Goal: Information Seeking & Learning: Learn about a topic

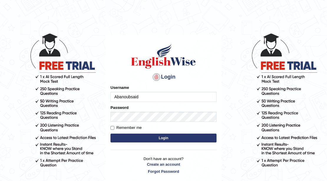
type input "Abanoubsaid"
click at [160, 138] on button "Login" at bounding box center [163, 138] width 106 height 9
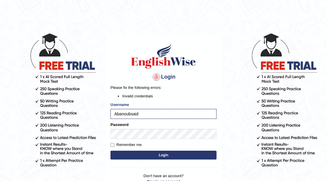
click at [131, 153] on button "Login" at bounding box center [163, 155] width 106 height 9
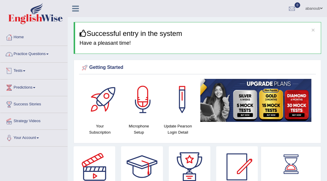
click at [38, 54] on link "Practice Questions" at bounding box center [33, 53] width 67 height 15
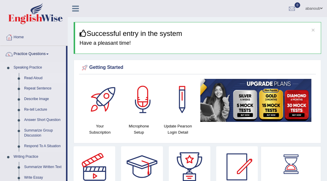
click at [31, 78] on link "Read Aloud" at bounding box center [43, 78] width 44 height 11
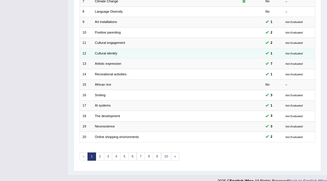
scroll to position [157, 0]
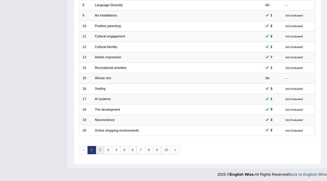
click at [98, 147] on link "2" at bounding box center [100, 150] width 9 height 8
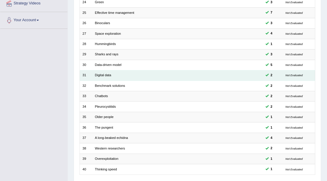
scroll to position [157, 0]
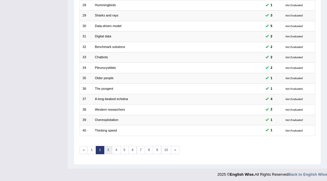
click at [107, 149] on link "3" at bounding box center [108, 150] width 9 height 8
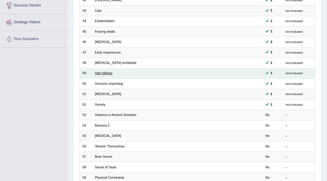
scroll to position [137, 0]
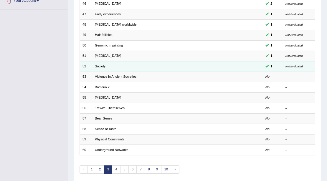
click at [99, 64] on link "Society" at bounding box center [100, 66] width 11 height 4
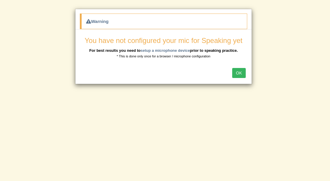
click at [236, 72] on button "OK" at bounding box center [239, 73] width 14 height 10
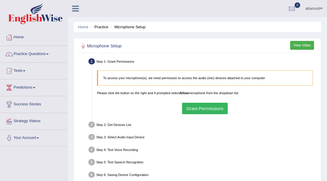
click at [200, 109] on button "Grant Permissions" at bounding box center [205, 108] width 46 height 11
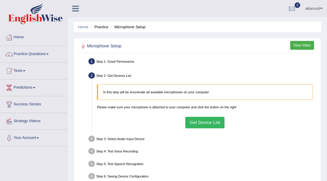
click at [203, 126] on button "Get Device List" at bounding box center [204, 122] width 39 height 11
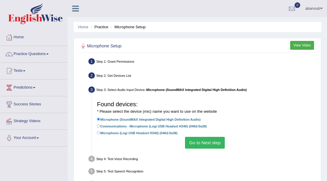
click at [208, 145] on button "Go to Next step" at bounding box center [205, 142] width 40 height 11
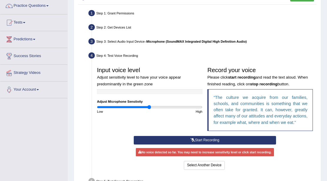
scroll to position [59, 0]
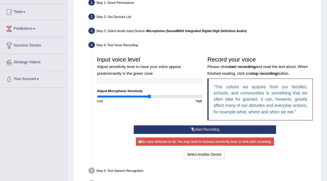
click at [179, 129] on button "Start Recording" at bounding box center [205, 129] width 142 height 9
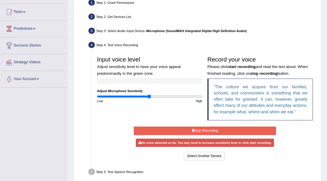
click at [209, 131] on button "Stop Recording" at bounding box center [205, 131] width 142 height 9
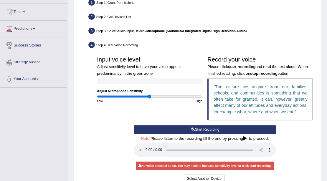
click at [204, 131] on button "Start Recording" at bounding box center [205, 129] width 142 height 9
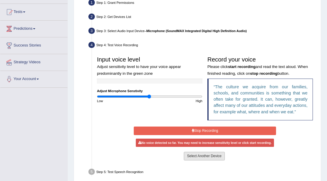
click at [207, 155] on button "Select Another Device" at bounding box center [204, 156] width 41 height 9
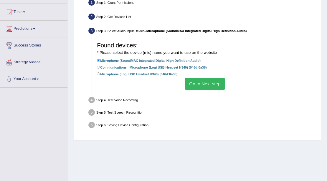
click at [205, 84] on button "Go to Next step" at bounding box center [205, 83] width 40 height 11
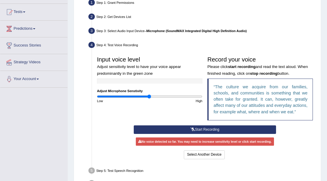
click at [216, 127] on button "Start Recording" at bounding box center [205, 129] width 142 height 9
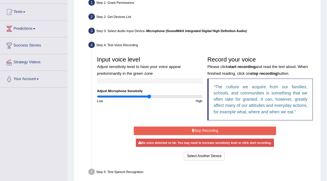
click at [182, 130] on button "Stop Recording" at bounding box center [205, 131] width 142 height 9
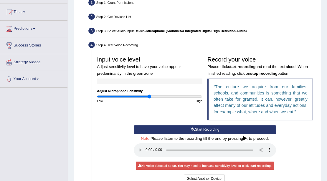
click at [203, 131] on button "Start Recording" at bounding box center [205, 129] width 142 height 9
click at [201, 130] on button "Start Recording" at bounding box center [205, 129] width 142 height 9
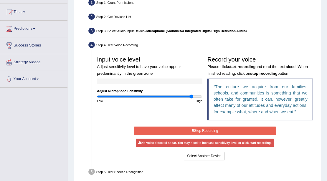
drag, startPoint x: 150, startPoint y: 96, endPoint x: 190, endPoint y: 103, distance: 41.2
type input "1.82"
click at [190, 99] on input "range" at bounding box center [149, 96] width 105 height 4
click at [187, 137] on div "Start Recording Stop Recording Note: Please listen to the recording till the en…" at bounding box center [204, 143] width 147 height 36
click at [184, 130] on button "Stop Recording" at bounding box center [205, 131] width 142 height 9
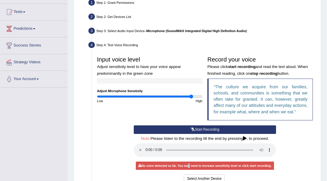
click at [199, 128] on button "Start Recording" at bounding box center [205, 129] width 142 height 9
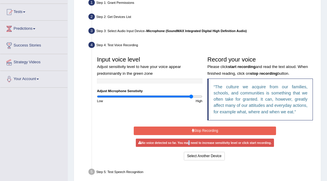
click at [246, 129] on button "Stop Recording" at bounding box center [205, 131] width 142 height 9
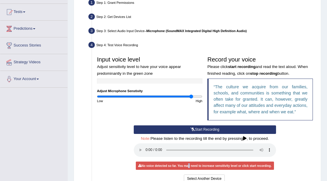
click at [177, 127] on button "Start Recording" at bounding box center [205, 129] width 142 height 9
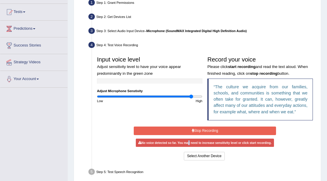
click at [220, 130] on button "Stop Recording" at bounding box center [205, 131] width 142 height 9
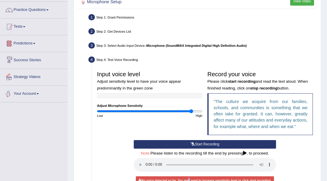
scroll to position [0, 0]
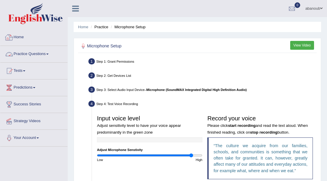
click at [19, 53] on link "Practice Questions" at bounding box center [33, 53] width 67 height 15
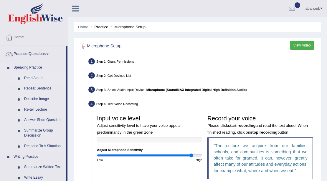
click at [31, 78] on link "Read Aloud" at bounding box center [43, 78] width 44 height 11
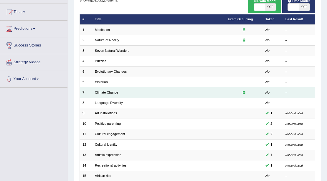
click at [244, 92] on icon at bounding box center [244, 92] width 2 height 3
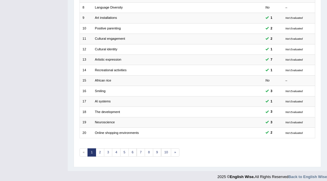
scroll to position [157, 0]
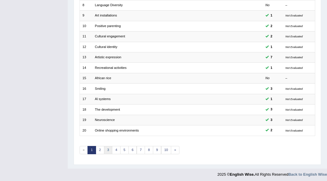
click at [105, 147] on link "3" at bounding box center [108, 150] width 9 height 8
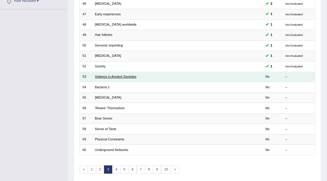
click at [118, 75] on link "Violence in Ancient Societies" at bounding box center [116, 77] width 42 height 4
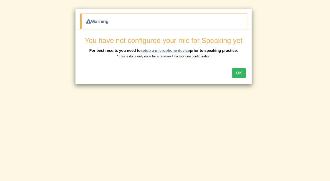
click at [174, 50] on link "setup a microphone device" at bounding box center [164, 50] width 49 height 4
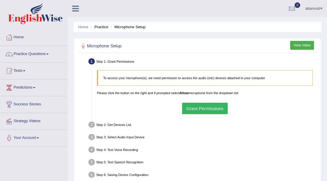
click at [220, 111] on button "Grant Permissions" at bounding box center [205, 108] width 46 height 11
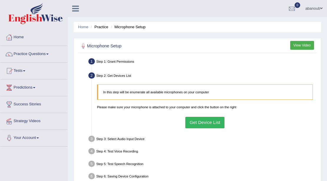
click at [211, 124] on button "Get Device List" at bounding box center [204, 122] width 39 height 11
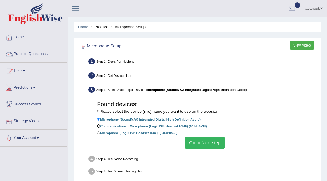
click at [98, 127] on input "Communications - Microphone (Logi USB Headset H340) (046d:0a38)" at bounding box center [98, 126] width 3 height 3
radio input "true"
click at [212, 147] on button "Go to Next step" at bounding box center [205, 142] width 40 height 11
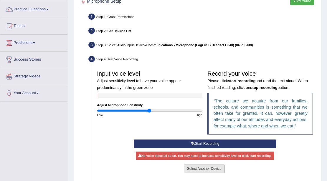
scroll to position [78, 0]
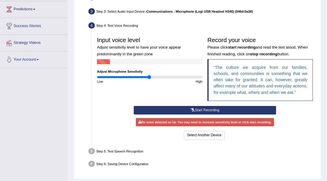
click at [214, 110] on button "Start Recording" at bounding box center [205, 110] width 142 height 9
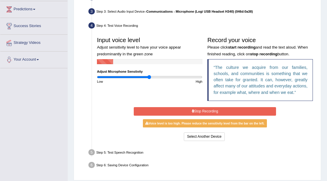
click at [241, 110] on button "Stop Recording" at bounding box center [205, 111] width 142 height 9
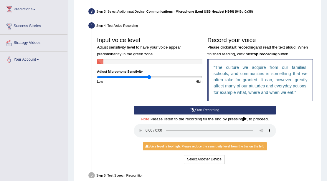
click at [215, 147] on div "Voice level is too high. Please reduce the sensitivity level from the bar on th…" at bounding box center [205, 146] width 124 height 8
click at [216, 162] on button "Select Another Device" at bounding box center [204, 159] width 41 height 9
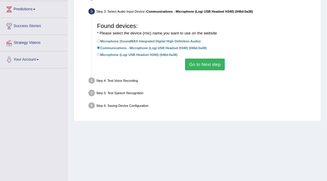
click at [203, 65] on button "Go to Next step" at bounding box center [205, 64] width 40 height 11
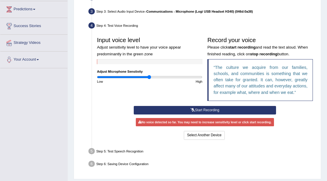
click at [194, 110] on button "Start Recording" at bounding box center [205, 110] width 142 height 9
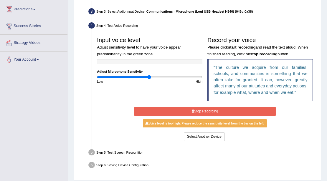
click at [208, 112] on button "Stop Recording" at bounding box center [205, 111] width 142 height 9
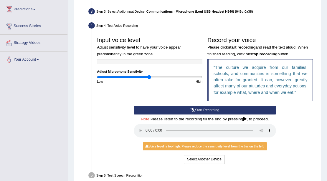
click at [164, 149] on div "Voice level is too high. Please reduce the sensitivity level from the bar on th…" at bounding box center [205, 146] width 124 height 8
click at [165, 139] on div "Start Recording Stop Recording Note: Please listen to the recording till the en…" at bounding box center [204, 135] width 147 height 59
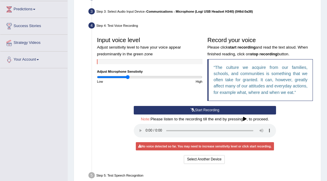
drag, startPoint x: 149, startPoint y: 77, endPoint x: 128, endPoint y: 77, distance: 20.9
type input "0.58"
click at [128, 77] on input "range" at bounding box center [149, 77] width 105 height 4
click at [205, 106] on button "Start Recording" at bounding box center [205, 110] width 142 height 9
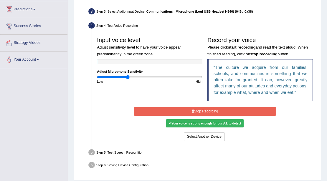
click at [206, 112] on button "Stop Recording" at bounding box center [205, 111] width 142 height 9
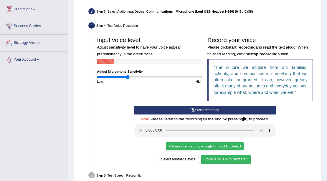
click at [235, 162] on button "Voice is ok. Go to Next step" at bounding box center [225, 159] width 49 height 9
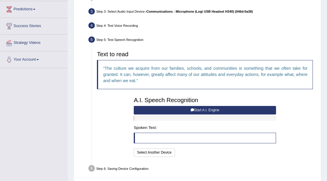
click at [191, 110] on icon at bounding box center [192, 110] width 4 height 4
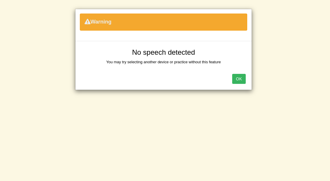
click at [243, 77] on button "OK" at bounding box center [239, 79] width 14 height 10
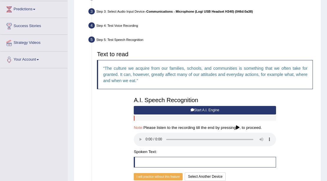
click at [217, 110] on button "Start A.I. Engine" at bounding box center [205, 110] width 142 height 9
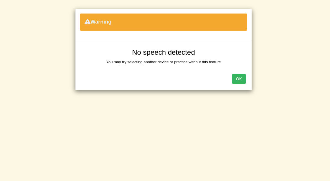
click at [236, 78] on button "OK" at bounding box center [239, 79] width 14 height 10
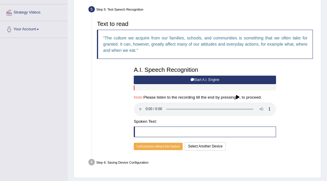
scroll to position [118, 0]
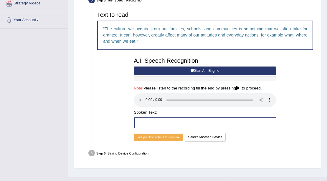
click at [148, 69] on button "Start A.I. Engine" at bounding box center [205, 71] width 142 height 9
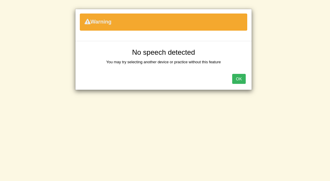
drag, startPoint x: 248, startPoint y: 80, endPoint x: 240, endPoint y: 81, distance: 8.0
click at [248, 80] on div "OK" at bounding box center [163, 79] width 176 height 21
click at [240, 81] on button "OK" at bounding box center [239, 79] width 14 height 10
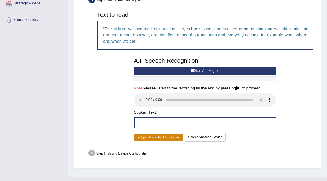
click at [175, 136] on button "I will practice without this feature" at bounding box center [158, 138] width 49 height 8
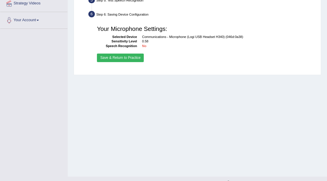
click at [128, 59] on button "Save & Return to Practice" at bounding box center [120, 58] width 47 height 9
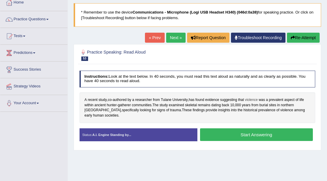
scroll to position [39, 0]
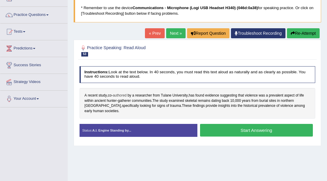
click at [117, 94] on span "authored" at bounding box center [120, 95] width 14 height 5
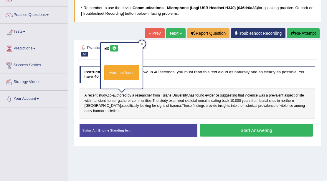
click at [115, 49] on icon at bounding box center [114, 49] width 4 height 4
click at [144, 41] on div at bounding box center [141, 43] width 7 height 7
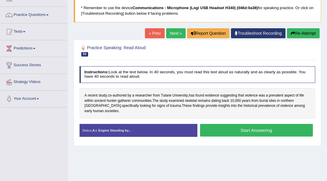
click at [233, 124] on button "Start Answering" at bounding box center [256, 130] width 113 height 13
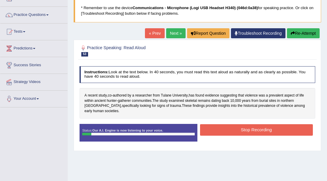
click at [246, 124] on button "Stop Recording" at bounding box center [256, 129] width 113 height 11
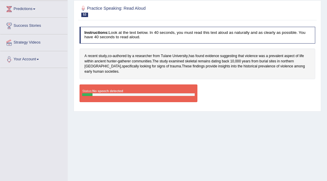
scroll to position [30, 0]
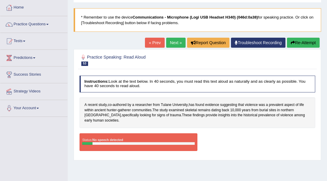
click at [170, 45] on link "Next »" at bounding box center [175, 43] width 19 height 10
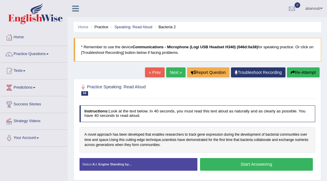
scroll to position [39, 0]
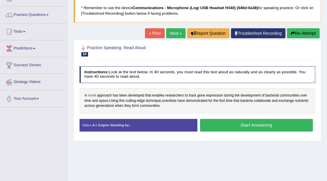
click at [91, 96] on span "novel" at bounding box center [92, 95] width 8 height 5
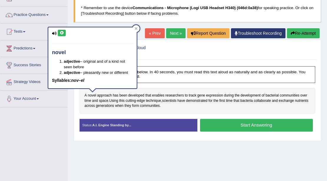
click at [61, 35] on button at bounding box center [62, 33] width 8 height 6
click at [107, 95] on span "approach" at bounding box center [104, 95] width 15 height 5
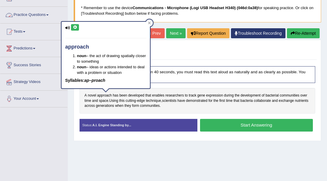
click at [75, 26] on icon at bounding box center [75, 28] width 4 height 4
click at [139, 95] on span "developed" at bounding box center [136, 95] width 16 height 5
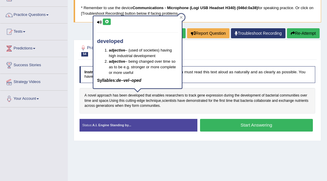
click at [110, 20] on button at bounding box center [107, 22] width 8 height 6
click at [107, 22] on icon at bounding box center [106, 22] width 4 height 4
click at [159, 95] on span "enables" at bounding box center [158, 95] width 12 height 5
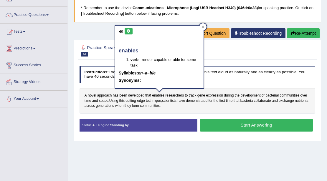
click at [130, 32] on icon at bounding box center [128, 31] width 4 height 4
click at [135, 97] on span "developed" at bounding box center [136, 95] width 16 height 5
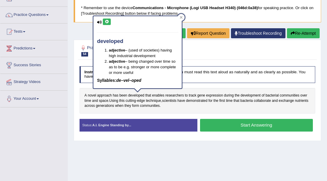
click at [107, 22] on icon at bounding box center [106, 22] width 4 height 4
click at [184, 16] on div at bounding box center [181, 17] width 7 height 7
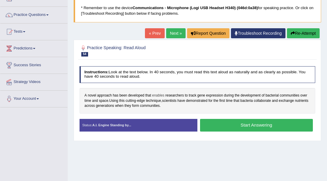
click at [159, 95] on span "enables" at bounding box center [158, 95] width 12 height 5
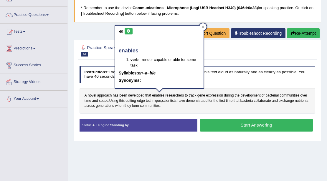
click at [127, 29] on icon at bounding box center [128, 31] width 4 height 4
click at [203, 27] on icon at bounding box center [202, 27] width 3 height 3
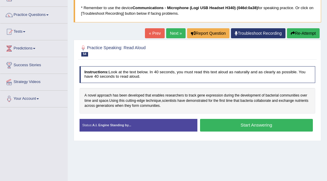
click at [228, 125] on button "Start Answering" at bounding box center [256, 125] width 113 height 13
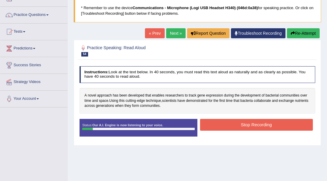
click at [210, 124] on button "Stop Recording" at bounding box center [256, 124] width 113 height 11
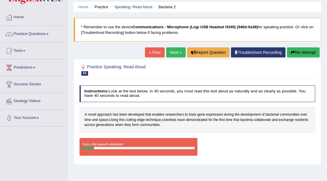
scroll to position [19, 0]
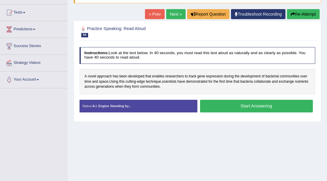
scroll to position [59, 0]
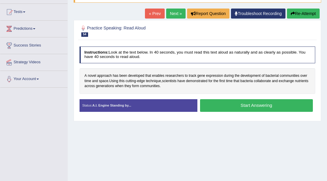
click at [246, 102] on button "Start Answering" at bounding box center [256, 105] width 113 height 13
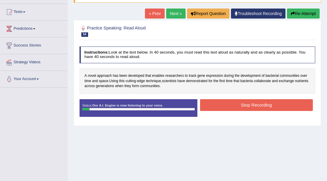
click at [261, 105] on button "Stop Recording" at bounding box center [256, 104] width 113 height 11
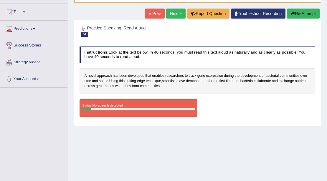
scroll to position [0, 0]
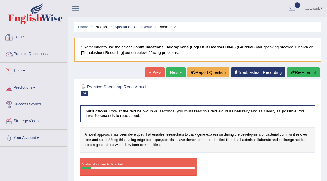
click at [21, 40] on link "Home" at bounding box center [33, 36] width 67 height 15
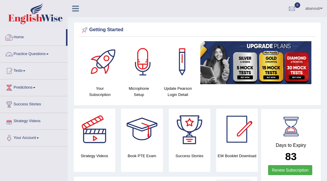
click at [44, 56] on link "Practice Questions" at bounding box center [33, 53] width 67 height 15
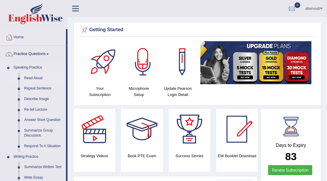
click at [32, 76] on link "Read Aloud" at bounding box center [43, 78] width 44 height 11
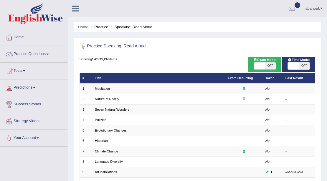
click at [263, 67] on span at bounding box center [259, 65] width 11 height 7
checkbox input "true"
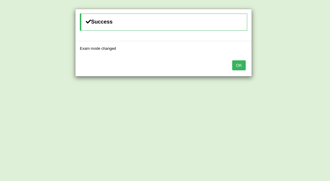
click at [238, 67] on button "OK" at bounding box center [239, 65] width 14 height 10
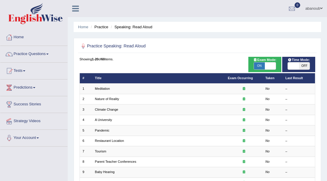
click at [189, 87] on td "Meditation" at bounding box center [158, 89] width 133 height 10
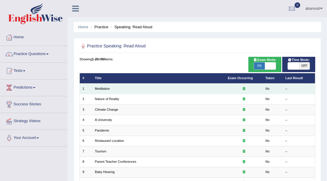
click at [245, 88] on div at bounding box center [244, 89] width 32 height 5
click at [218, 89] on td "Meditation" at bounding box center [158, 89] width 133 height 10
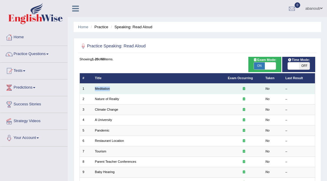
click at [218, 89] on td "Meditation" at bounding box center [158, 89] width 133 height 10
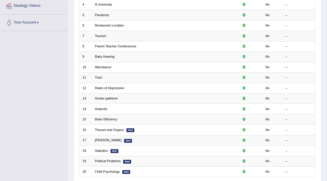
scroll to position [157, 0]
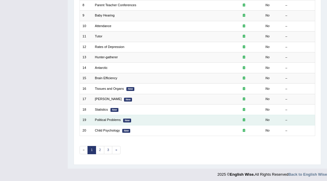
click at [122, 115] on td "Political Problems New" at bounding box center [158, 120] width 133 height 10
click at [124, 116] on td "Political Problems New" at bounding box center [158, 120] width 133 height 10
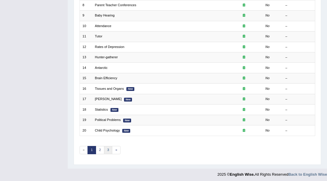
click at [108, 147] on link "3" at bounding box center [108, 150] width 9 height 8
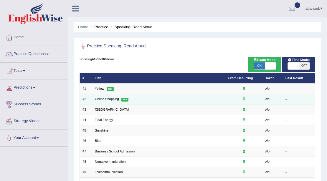
click at [110, 94] on td "Online Shopping Hot" at bounding box center [158, 99] width 133 height 10
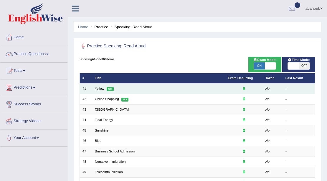
click at [110, 91] on td "Yellow Hot" at bounding box center [158, 89] width 133 height 10
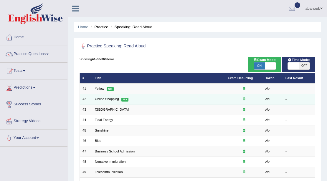
click at [191, 95] on td "Online Shopping Hot" at bounding box center [158, 99] width 133 height 10
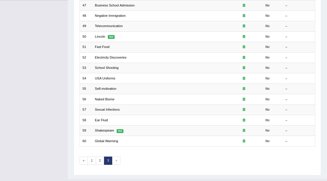
scroll to position [157, 0]
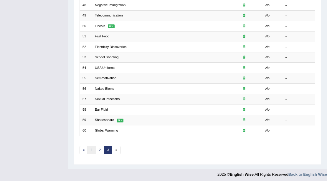
click at [93, 147] on link "1" at bounding box center [91, 150] width 9 height 8
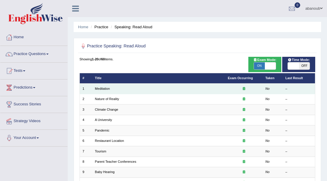
click at [287, 85] on td "–" at bounding box center [298, 89] width 33 height 10
click at [260, 92] on td at bounding box center [244, 89] width 38 height 10
drag, startPoint x: 238, startPoint y: 92, endPoint x: 235, endPoint y: 92, distance: 3.3
click at [238, 92] on td at bounding box center [244, 89] width 38 height 10
drag, startPoint x: 235, startPoint y: 92, endPoint x: 225, endPoint y: 90, distance: 9.7
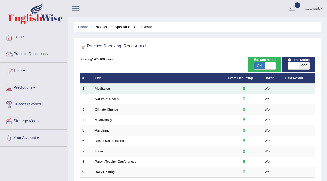
click at [234, 92] on td at bounding box center [244, 89] width 38 height 10
click at [224, 90] on td "Meditation" at bounding box center [158, 89] width 133 height 10
drag, startPoint x: 224, startPoint y: 89, endPoint x: 199, endPoint y: 91, distance: 25.4
click at [224, 89] on td "Meditation" at bounding box center [158, 89] width 133 height 10
click at [104, 88] on link "Meditation" at bounding box center [102, 89] width 15 height 4
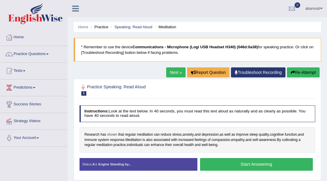
click at [114, 133] on span "shown" at bounding box center [112, 134] width 10 height 5
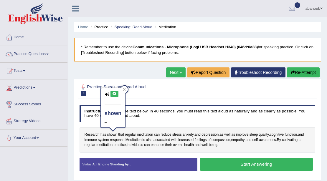
click at [116, 94] on icon at bounding box center [114, 94] width 4 height 4
click at [115, 95] on button at bounding box center [114, 94] width 8 height 6
click at [92, 135] on span "Research" at bounding box center [91, 134] width 15 height 5
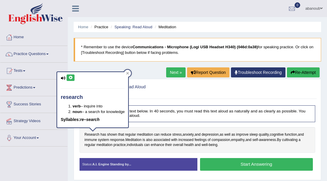
click at [67, 76] on button at bounding box center [71, 77] width 8 height 6
click at [129, 73] on icon at bounding box center [127, 73] width 3 height 3
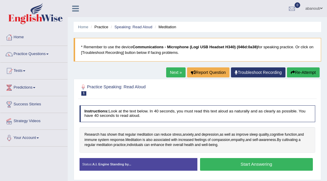
click at [230, 167] on button "Start Answering" at bounding box center [256, 164] width 113 height 13
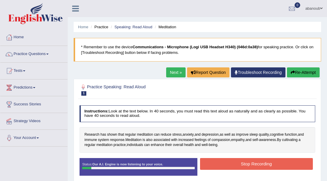
click at [253, 167] on button "Stop Recording" at bounding box center [256, 163] width 113 height 11
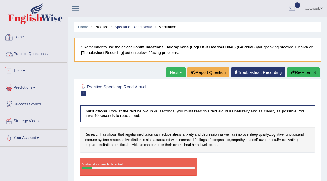
click at [42, 54] on link "Practice Questions" at bounding box center [33, 53] width 67 height 15
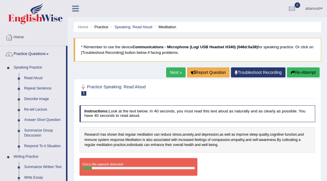
click at [25, 68] on link "Speaking Practice" at bounding box center [38, 67] width 55 height 11
click at [28, 77] on link "Read Aloud" at bounding box center [43, 78] width 44 height 11
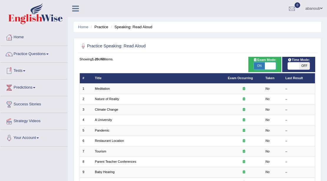
click at [270, 64] on span at bounding box center [270, 65] width 11 height 7
checkbox input "false"
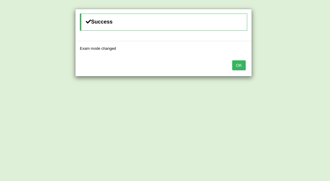
click at [241, 65] on button "OK" at bounding box center [239, 65] width 14 height 10
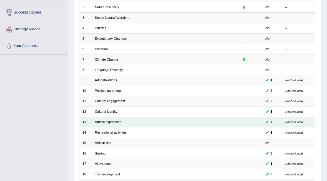
scroll to position [39, 0]
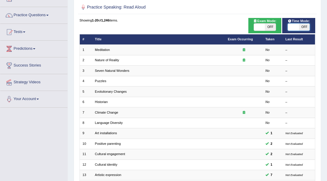
click at [296, 26] on span at bounding box center [293, 27] width 11 height 7
checkbox input "true"
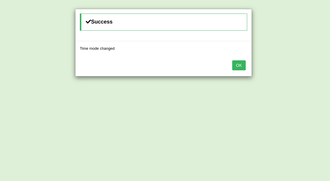
click at [241, 63] on button "OK" at bounding box center [239, 65] width 14 height 10
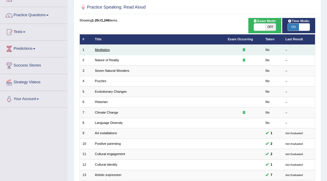
click at [103, 51] on link "Meditation" at bounding box center [102, 50] width 15 height 4
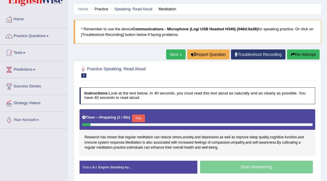
scroll to position [59, 0]
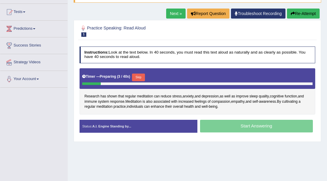
click at [138, 78] on button "Skip" at bounding box center [138, 78] width 13 height 8
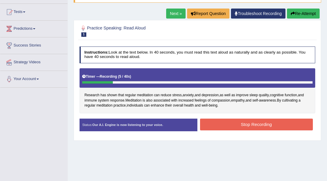
click at [245, 124] on button "Stop Recording" at bounding box center [256, 124] width 113 height 11
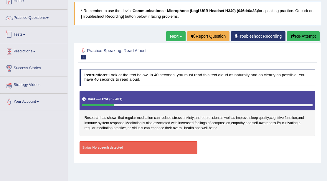
scroll to position [0, 0]
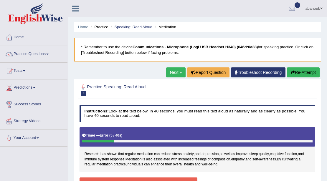
click at [18, 37] on link "Home" at bounding box center [33, 36] width 67 height 15
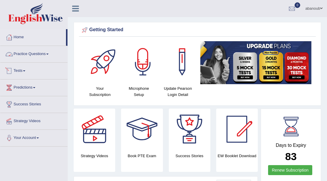
click at [36, 54] on link "Practice Questions" at bounding box center [33, 53] width 67 height 15
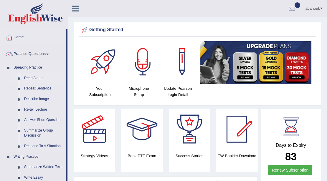
click at [28, 76] on link "Read Aloud" at bounding box center [43, 78] width 44 height 11
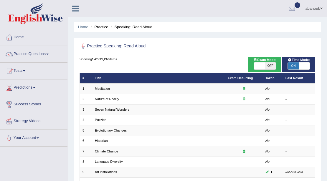
click at [301, 64] on span at bounding box center [304, 65] width 11 height 7
checkbox input "false"
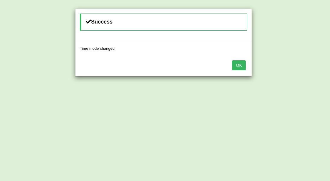
click at [242, 65] on button "OK" at bounding box center [239, 65] width 14 height 10
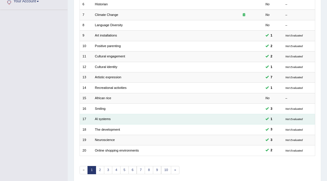
scroll to position [157, 0]
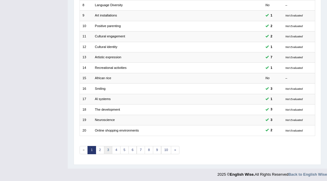
click at [106, 146] on link "3" at bounding box center [108, 150] width 9 height 8
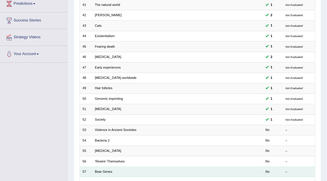
scroll to position [98, 0]
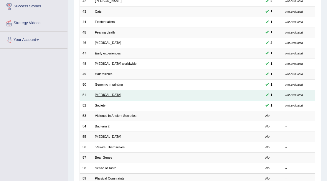
click at [111, 94] on link "[MEDICAL_DATA]" at bounding box center [108, 95] width 26 height 4
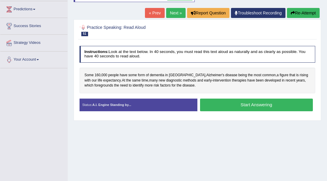
click at [293, 108] on button "Start Answering" at bounding box center [256, 105] width 113 height 13
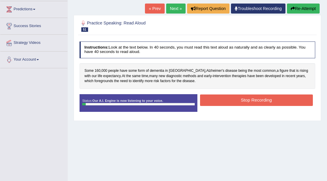
click at [305, 98] on button "Stop Recording" at bounding box center [256, 99] width 113 height 11
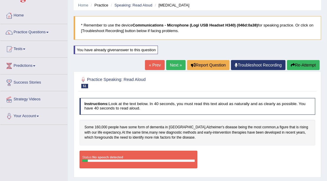
scroll to position [19, 0]
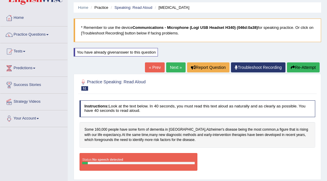
click at [303, 69] on button "Re-Attempt" at bounding box center [303, 67] width 33 height 10
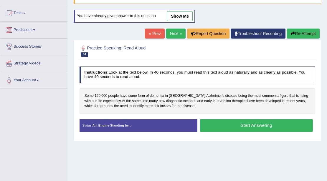
scroll to position [59, 0]
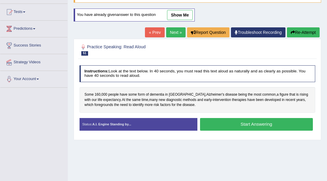
click at [230, 122] on button "Start Answering" at bounding box center [256, 124] width 113 height 13
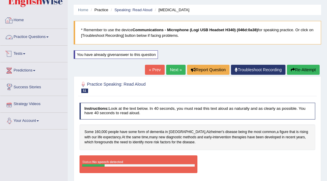
scroll to position [0, 0]
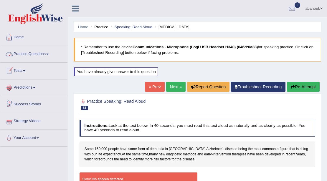
click at [20, 38] on link "Home" at bounding box center [33, 36] width 67 height 15
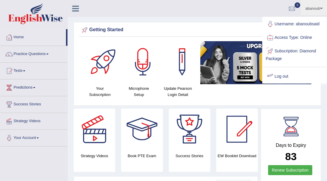
click at [277, 73] on link "Log out" at bounding box center [295, 77] width 64 height 14
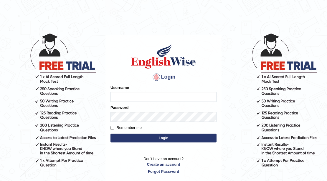
click at [277, 73] on body "Login Please fix the following errors: Username Password Remember me Login Don'…" at bounding box center [163, 106] width 327 height 181
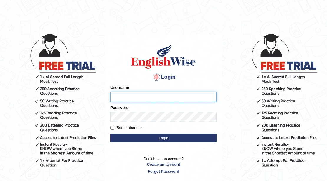
click at [110, 134] on button "Login" at bounding box center [163, 138] width 106 height 9
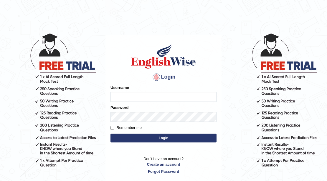
click at [277, 73] on body "Login Please fix the following errors: Username Password Remember me Login Don'…" at bounding box center [163, 106] width 327 height 181
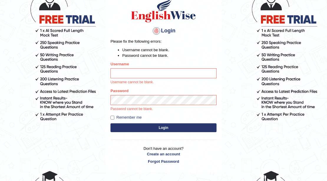
scroll to position [69, 0]
